Goal: Task Accomplishment & Management: Manage account settings

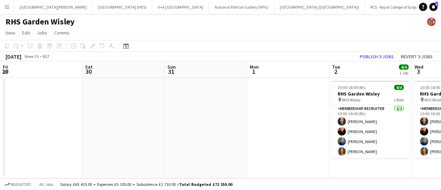
scroll to position [0, 225]
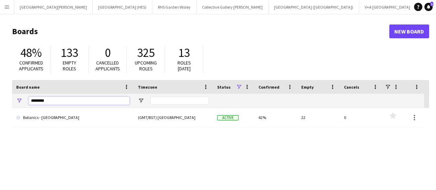
click at [63, 98] on input "********" at bounding box center [79, 101] width 101 height 8
type input "*"
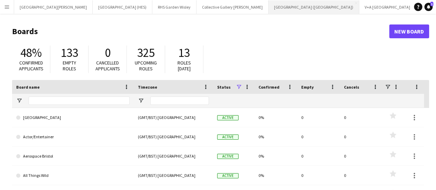
click at [268, 9] on button "Royal Museums Greenwich (RMG) Close" at bounding box center [313, 6] width 91 height 13
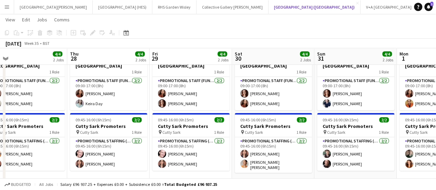
scroll to position [0, 180]
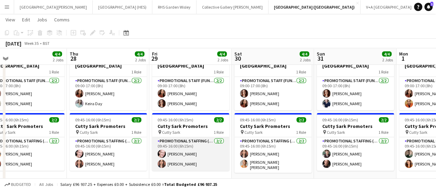
click at [192, 145] on app-card-role "Promotional Staffing (Brand Ambassadors) 2/2 09:45-16:00 (6h15m) Derek Elwood N…" at bounding box center [190, 153] width 77 height 33
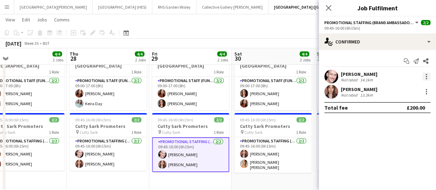
click at [426, 74] on div at bounding box center [426, 74] width 1 height 1
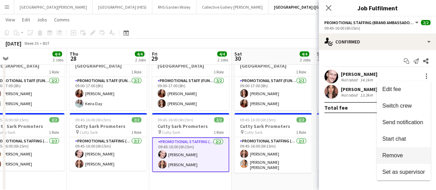
click at [401, 155] on span "Remove" at bounding box center [392, 155] width 21 height 6
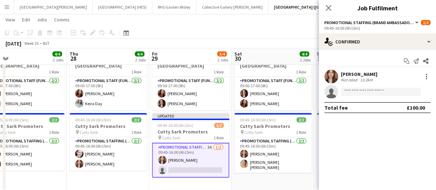
click at [278, 29] on app-toolbar "Copy Paste Paste Ctrl+V Paste with crew Ctrl+Shift+V Paste linked Job Delete Gr…" at bounding box center [218, 33] width 436 height 12
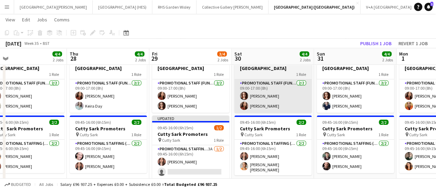
scroll to position [24, 0]
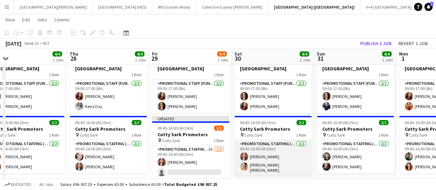
click at [276, 150] on app-card-role "Promotional Staffing (Brand Ambassadors) 2/2 09:45-16:00 (6h15m) Nadia Abouayen…" at bounding box center [272, 157] width 77 height 35
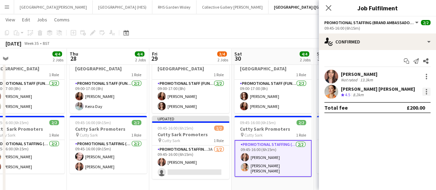
click at [426, 91] on div at bounding box center [426, 91] width 1 height 1
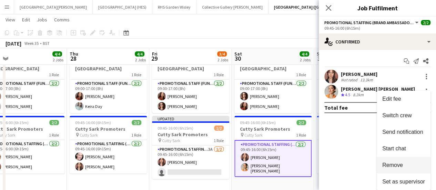
click at [391, 162] on span "Remove" at bounding box center [392, 165] width 21 height 6
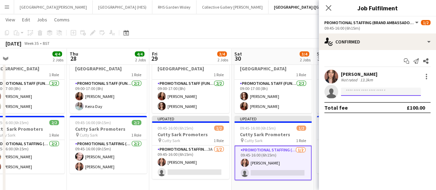
click at [380, 94] on input at bounding box center [381, 92] width 80 height 8
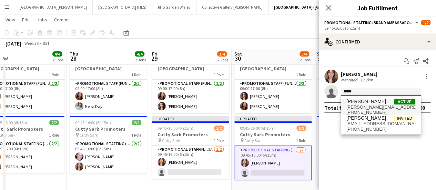
type input "*****"
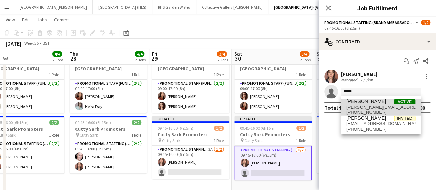
click at [367, 106] on span "derek.elwood@googlemail.com" at bounding box center [380, 107] width 69 height 6
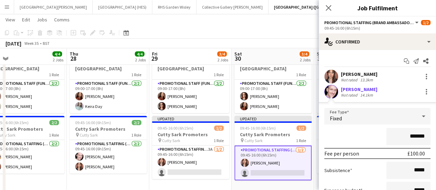
scroll to position [65, 0]
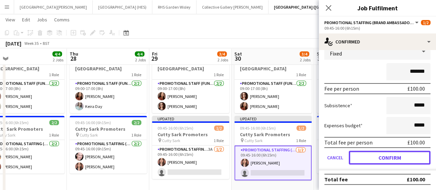
drag, startPoint x: 392, startPoint y: 157, endPoint x: 390, endPoint y: 114, distance: 42.8
click at [390, 114] on form "Fee Type Fixed ******* Fee per person £100.00 Subsistence ***** Expenses budget…" at bounding box center [377, 106] width 117 height 127
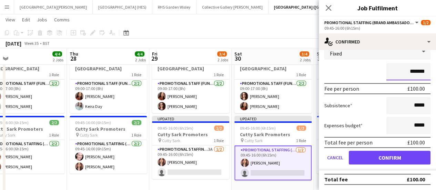
click at [410, 70] on input "*******" at bounding box center [408, 71] width 44 height 17
type input "*******"
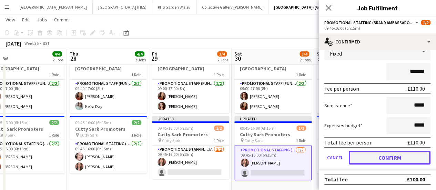
click at [378, 160] on button "Confirm" at bounding box center [390, 158] width 82 height 14
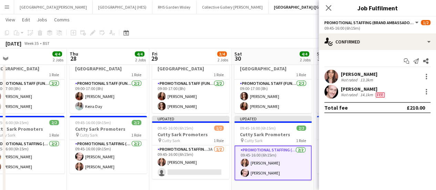
scroll to position [0, 0]
click at [255, 32] on app-toolbar "Copy Paste Paste Ctrl+V Paste with crew Ctrl+Shift+V Paste linked Job Delete Gr…" at bounding box center [218, 33] width 436 height 12
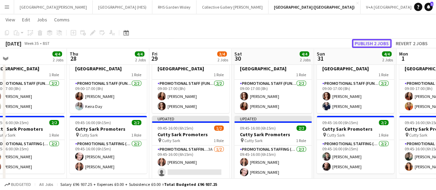
click at [361, 42] on button "Publish 2 jobs" at bounding box center [372, 43] width 40 height 9
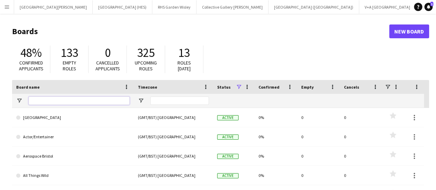
click at [101, 101] on input "Board name Filter Input" at bounding box center [79, 101] width 101 height 8
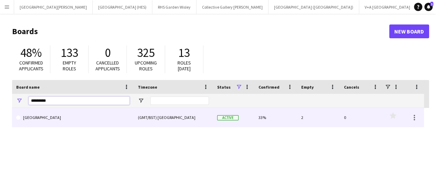
type input "*********"
click at [55, 125] on link "Wakehurst Gardens" at bounding box center [72, 117] width 113 height 19
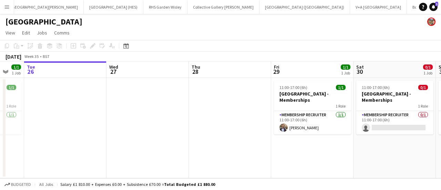
scroll to position [0, 313]
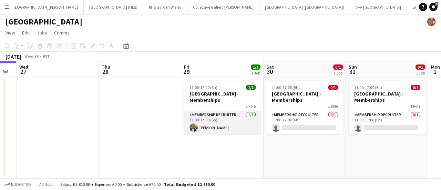
click at [235, 126] on app-card-role "Membership Recruiter 1/1 11:00-17:00 (6h) Flora Sharp" at bounding box center [222, 122] width 77 height 23
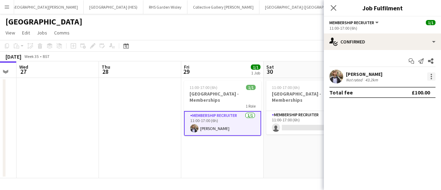
click at [429, 77] on div at bounding box center [431, 76] width 8 height 8
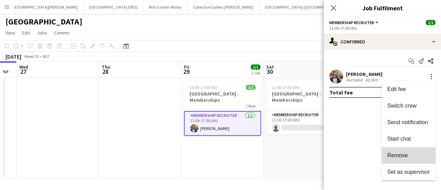
click at [406, 150] on button "Remove" at bounding box center [409, 155] width 54 height 17
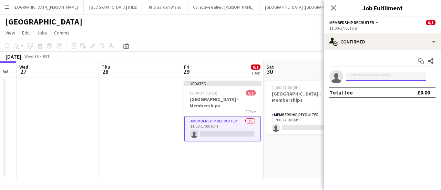
click at [367, 78] on input at bounding box center [386, 76] width 80 height 8
type input "*"
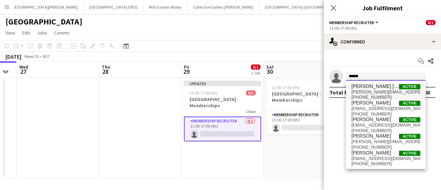
type input "******"
click at [368, 94] on span "rachel.angus@ymail.com" at bounding box center [386, 92] width 69 height 6
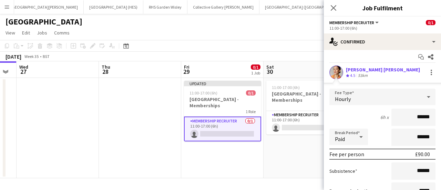
scroll to position [70, 0]
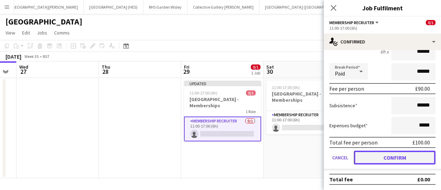
click at [378, 152] on button "Confirm" at bounding box center [395, 158] width 82 height 14
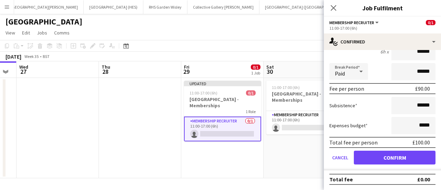
scroll to position [0, 0]
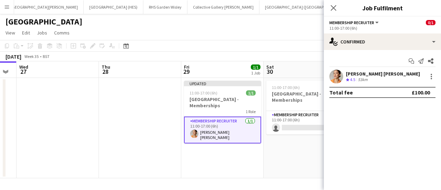
click at [294, 155] on app-date-cell "11:00-17:00 (6h) 0/1 Wakehurst Gardens - Memberships 1 Role Membership Recruite…" at bounding box center [305, 128] width 82 height 100
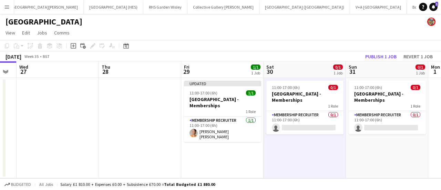
click at [311, 136] on app-date-cell "11:00-17:00 (6h) 0/1 Wakehurst Gardens - Memberships 1 Role Membership Recruite…" at bounding box center [305, 128] width 82 height 100
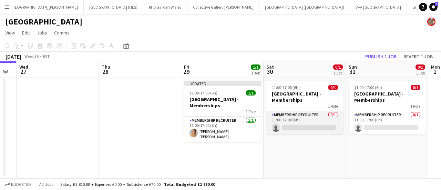
click at [312, 128] on app-card-role "Membership Recruiter 0/1 11:00-17:00 (6h) single-neutral-actions" at bounding box center [304, 122] width 77 height 23
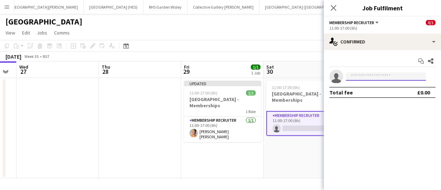
click at [371, 75] on input at bounding box center [386, 76] width 80 height 8
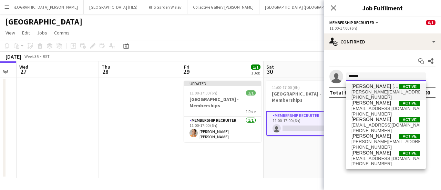
type input "******"
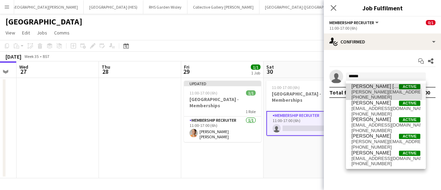
click at [371, 95] on span "+447505904266" at bounding box center [386, 97] width 69 height 6
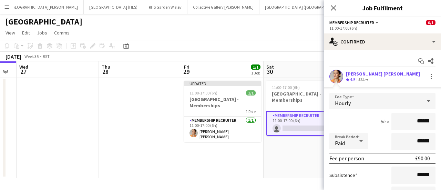
scroll to position [70, 0]
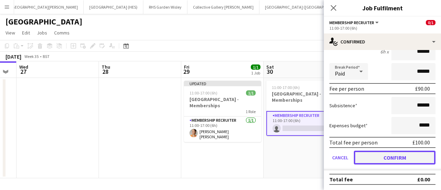
click at [383, 159] on button "Confirm" at bounding box center [395, 158] width 82 height 14
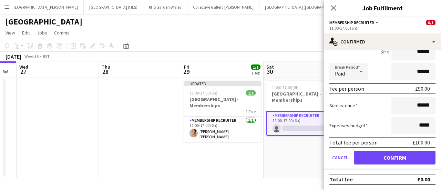
scroll to position [0, 0]
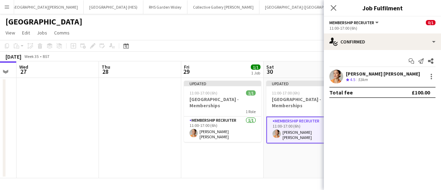
click at [315, 165] on app-date-cell "Updated 11:00-17:00 (6h) 1/1 Wakehurst Gardens - Memberships 1 Role Membership …" at bounding box center [305, 128] width 82 height 100
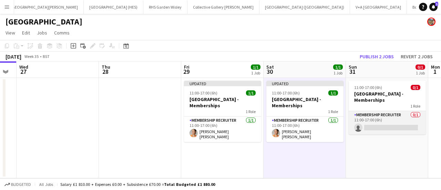
click at [376, 129] on app-card-role "Membership Recruiter 0/1 11:00-17:00 (6h) single-neutral-actions" at bounding box center [387, 122] width 77 height 23
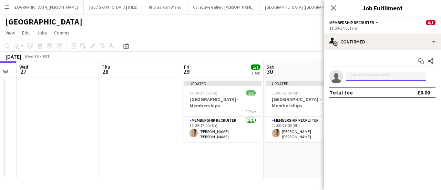
click at [368, 78] on input at bounding box center [386, 76] width 80 height 8
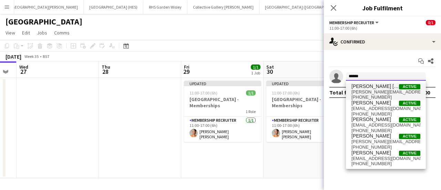
type input "******"
click at [367, 93] on span "rachel.angus@ymail.com" at bounding box center [386, 92] width 69 height 6
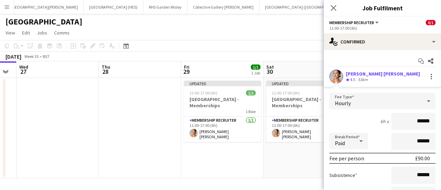
scroll to position [70, 0]
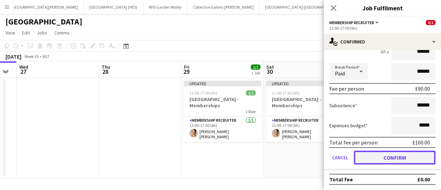
click at [358, 154] on button "Confirm" at bounding box center [395, 158] width 82 height 14
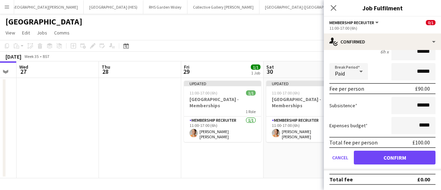
scroll to position [0, 0]
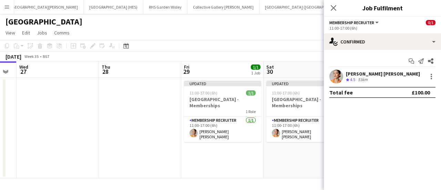
click at [296, 169] on app-date-cell "Updated 11:00-17:00 (6h) 1/1 Wakehurst Gardens - Memberships 1 Role Membership …" at bounding box center [305, 128] width 82 height 100
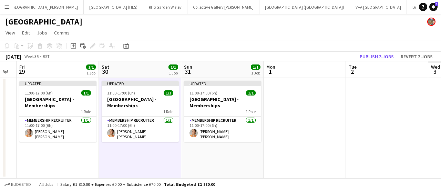
scroll to position [0, 236]
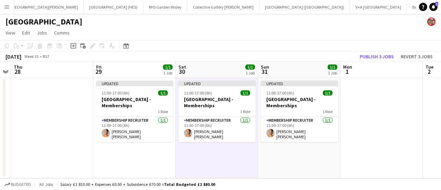
click at [297, 51] on app-toolbar "Copy Paste Paste Ctrl+V Paste with crew Ctrl+Shift+V Paste linked Job Delete Gr…" at bounding box center [220, 46] width 441 height 12
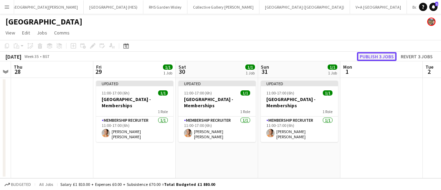
click at [364, 54] on button "Publish 3 jobs" at bounding box center [377, 56] width 40 height 9
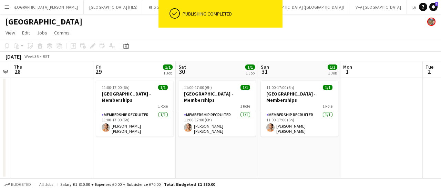
click at [343, 22] on div "Wakehurst Gardens" at bounding box center [220, 20] width 441 height 13
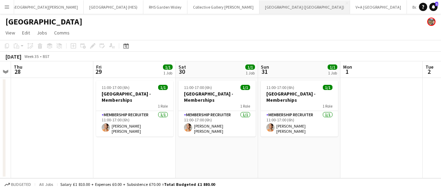
click at [260, 11] on button "Royal Museums Greenwich (RMG) Close" at bounding box center [305, 6] width 91 height 13
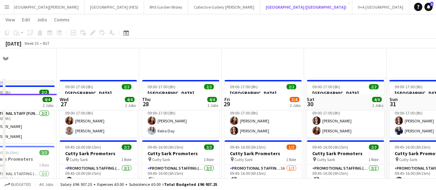
scroll to position [46, 0]
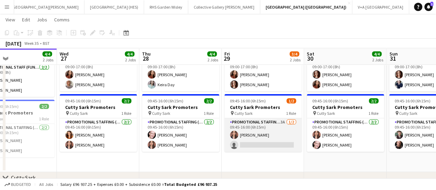
click at [239, 148] on app-card-role "Promotional Staffing (Brand Ambassadors) 3A 1/2 09:45-16:00 (6h15m) Nadia Aboua…" at bounding box center [262, 134] width 77 height 33
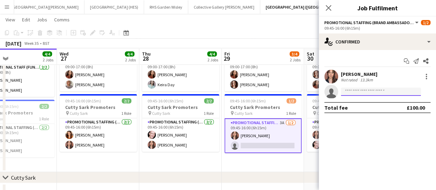
click at [361, 90] on input at bounding box center [381, 92] width 80 height 8
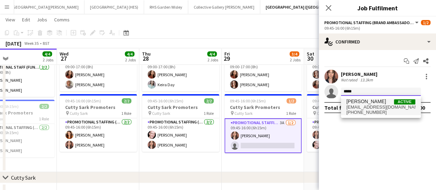
type input "*****"
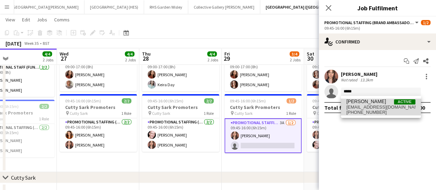
click at [359, 105] on span "florasharp4@gmail.com" at bounding box center [380, 107] width 69 height 6
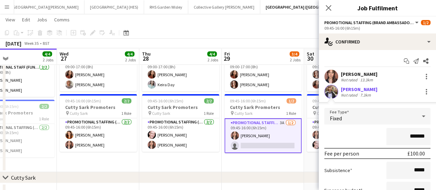
scroll to position [65, 0]
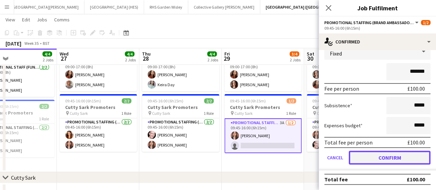
click at [392, 160] on button "Confirm" at bounding box center [390, 158] width 82 height 14
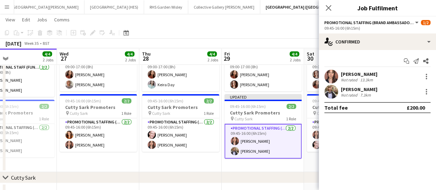
scroll to position [0, 0]
click at [261, 39] on div "August 2025 Week 35 • BST Publish 1 job Revert 1 job" at bounding box center [218, 44] width 436 height 10
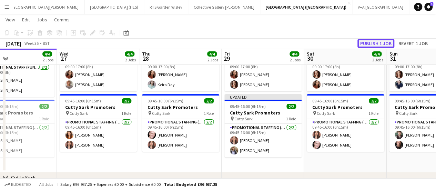
click at [364, 44] on button "Publish 1 job" at bounding box center [375, 43] width 37 height 9
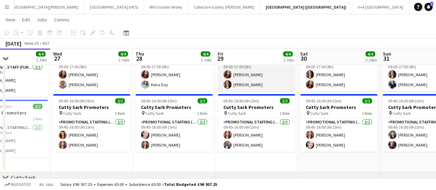
scroll to position [0, 286]
